Goal: Browse casually: Explore the website without a specific task or goal

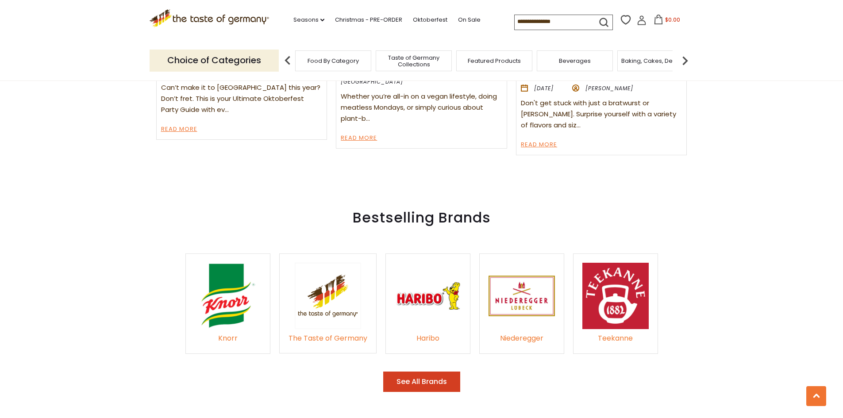
scroll to position [1239, 0]
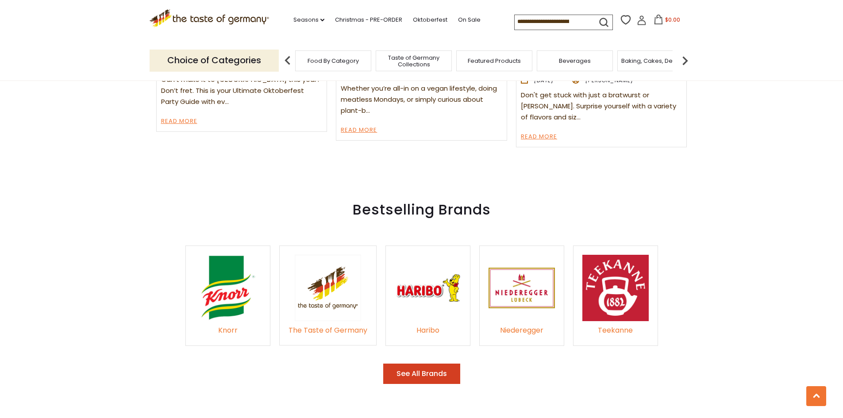
click at [406, 364] on button "See All Brands" at bounding box center [421, 374] width 77 height 21
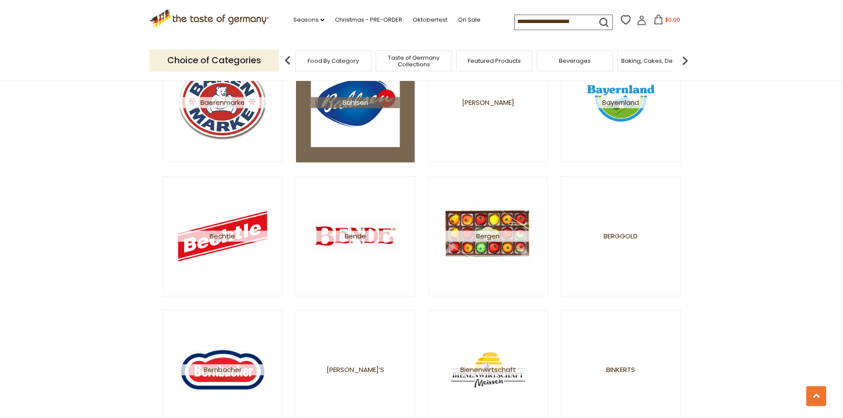
scroll to position [708, 0]
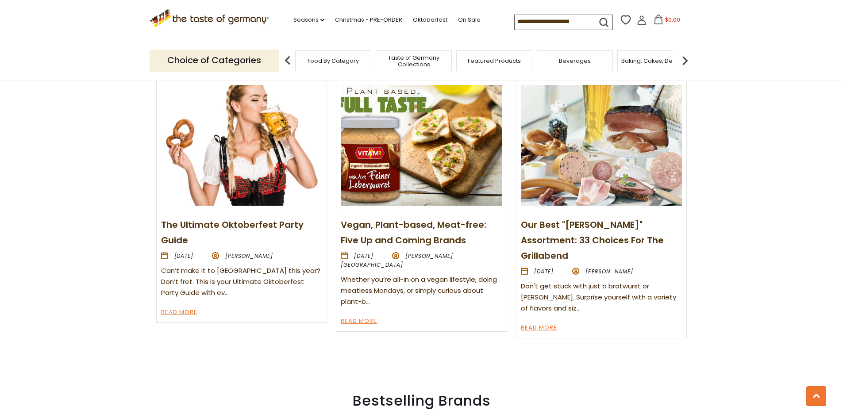
scroll to position [1062, 0]
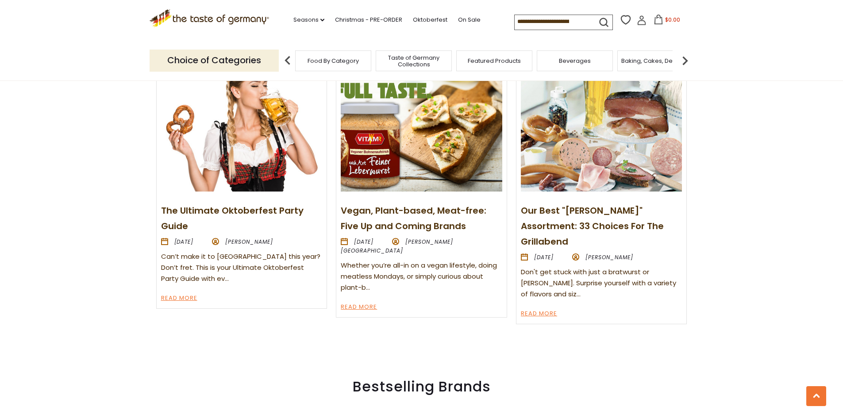
click at [230, 210] on link "The Ultimate Oktoberfest Party Guide" at bounding box center [232, 218] width 142 height 28
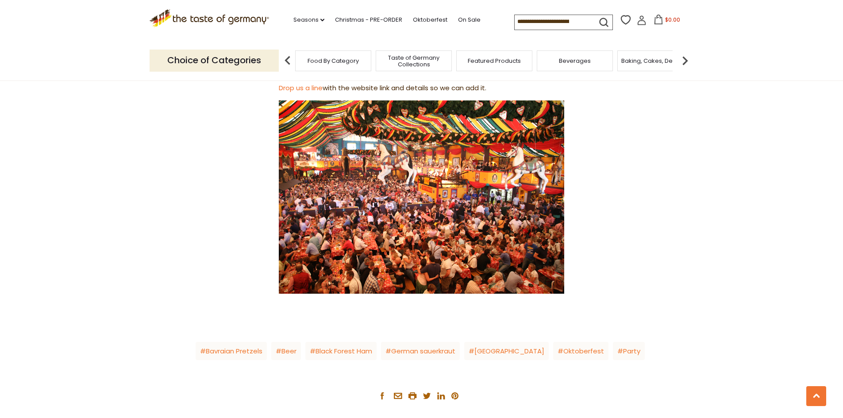
scroll to position [1327, 0]
